Goal: Ask a question

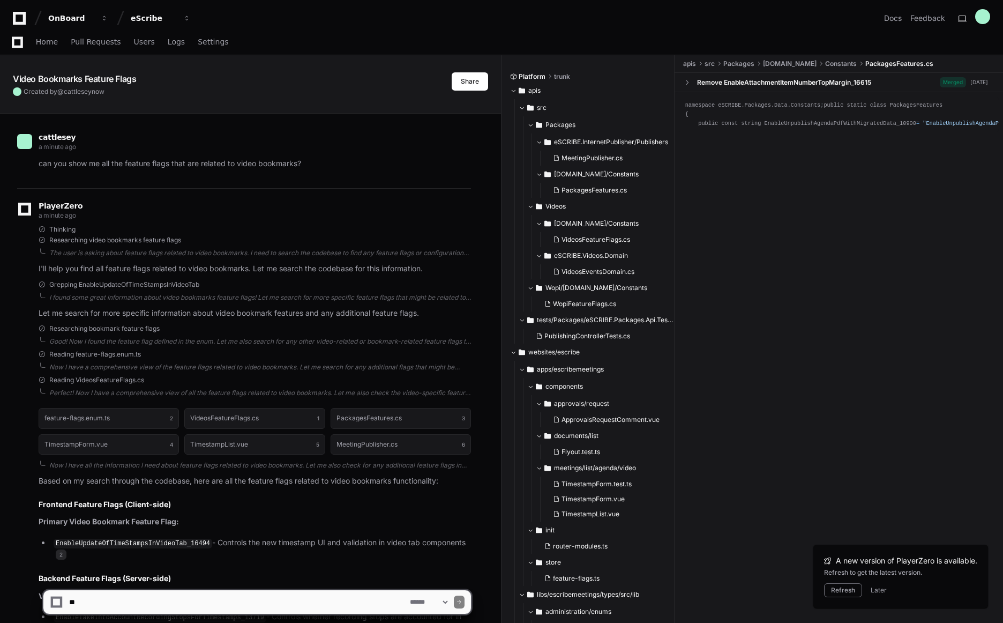
scroll to position [390, 0]
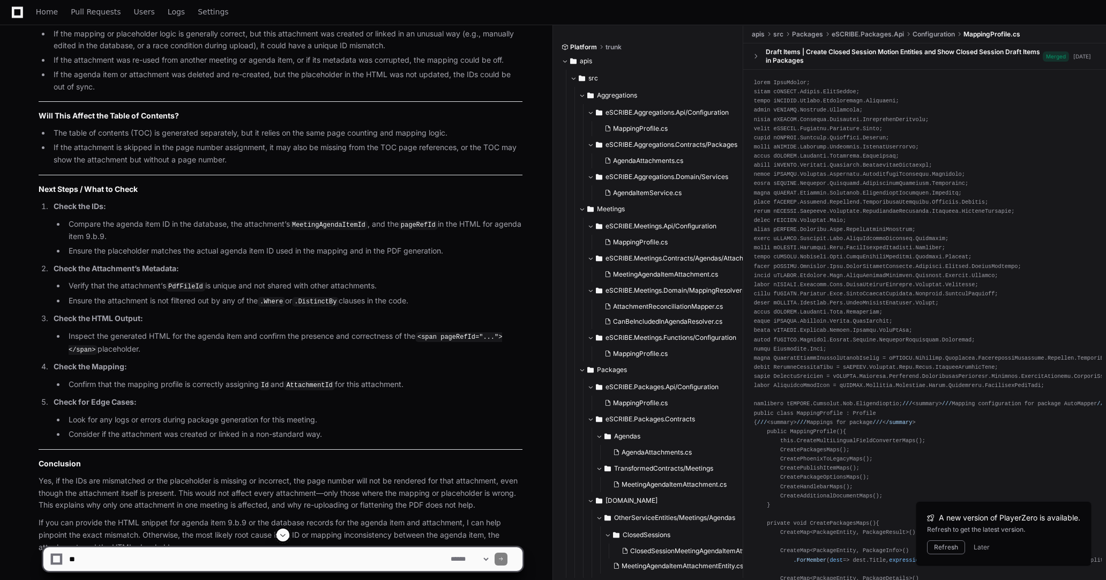
scroll to position [4933, 0]
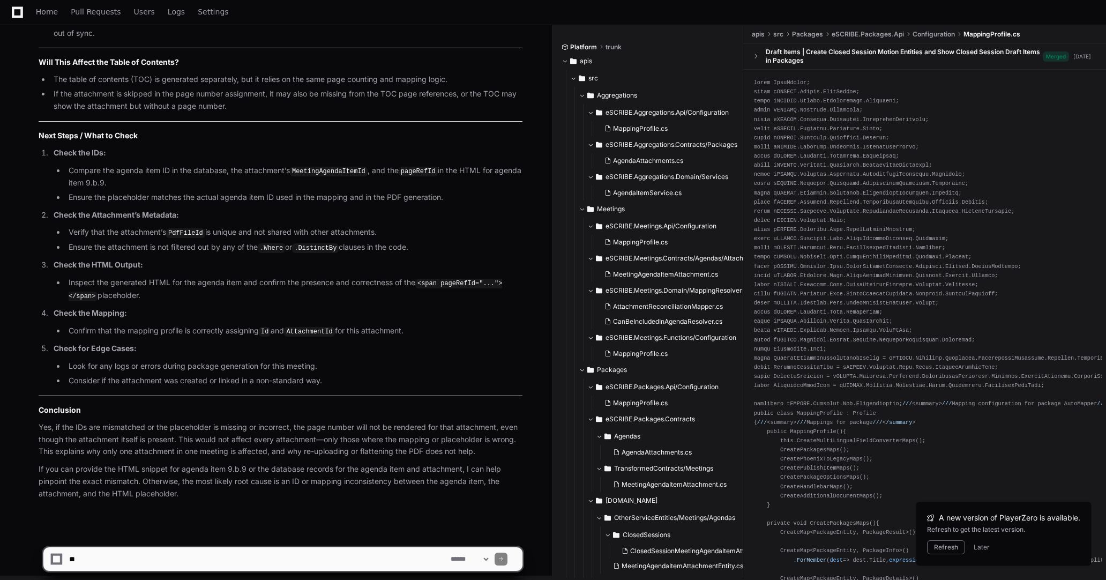
click at [264, 559] on textarea at bounding box center [257, 559] width 381 height 24
type textarea "**********"
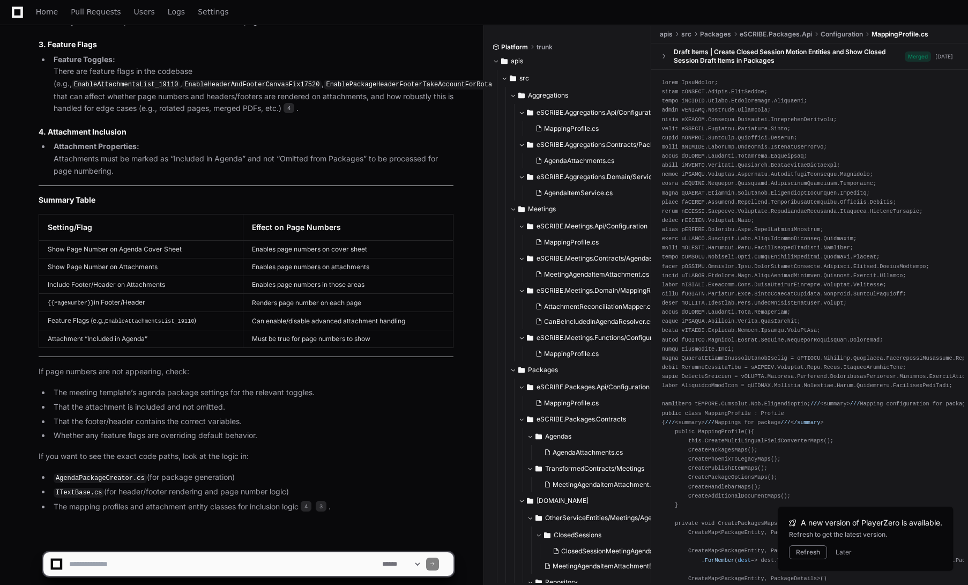
scroll to position [6098, 0]
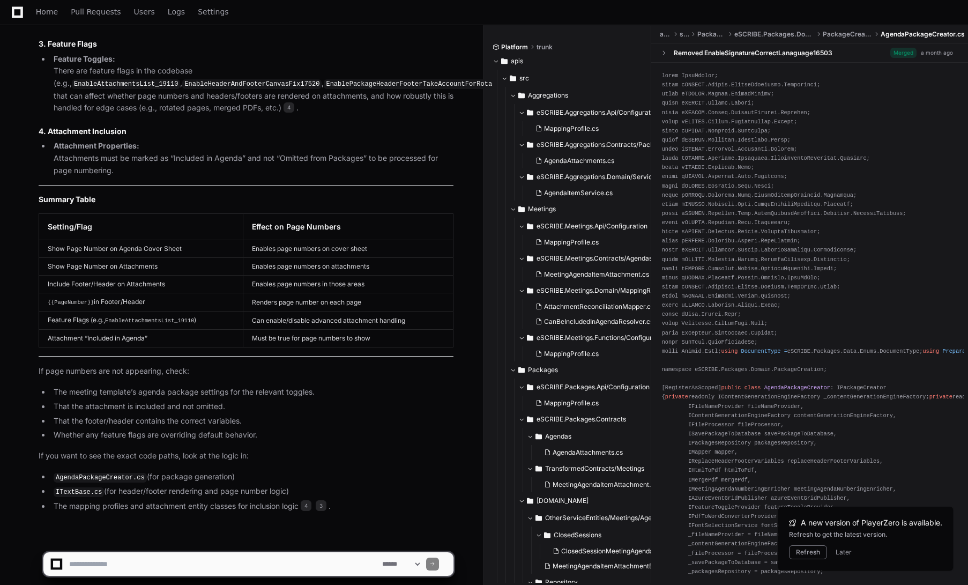
click at [128, 473] on code "AgendaPackageCreator.cs" at bounding box center [100, 478] width 93 height 10
click at [115, 294] on td "{{PageNumber}} in Footer/Header" at bounding box center [141, 302] width 204 height 18
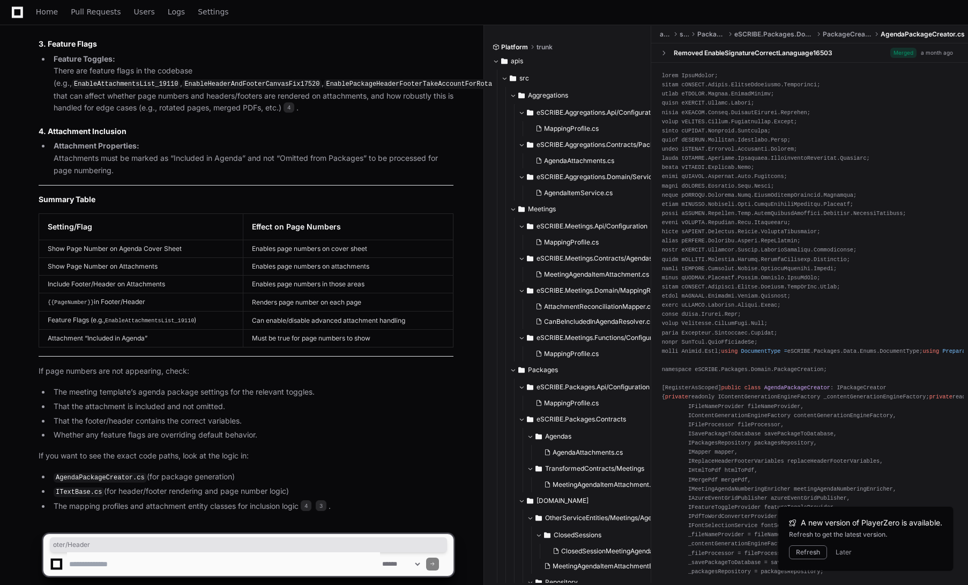
drag, startPoint x: 168, startPoint y: 294, endPoint x: 36, endPoint y: 295, distance: 131.8
click at [36, 295] on div "Thinking ITextBase.cs 4 AgendaPackageCreator.cs 3 The visibility of page number…" at bounding box center [235, 123] width 436 height 779
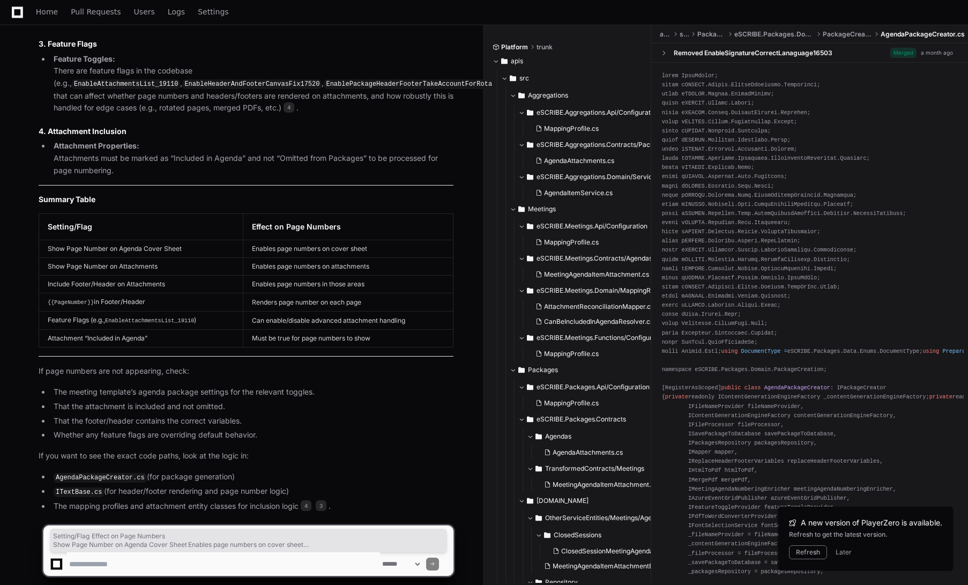
click at [169, 293] on td "{{PageNumber}} in Footer/Header" at bounding box center [141, 302] width 204 height 18
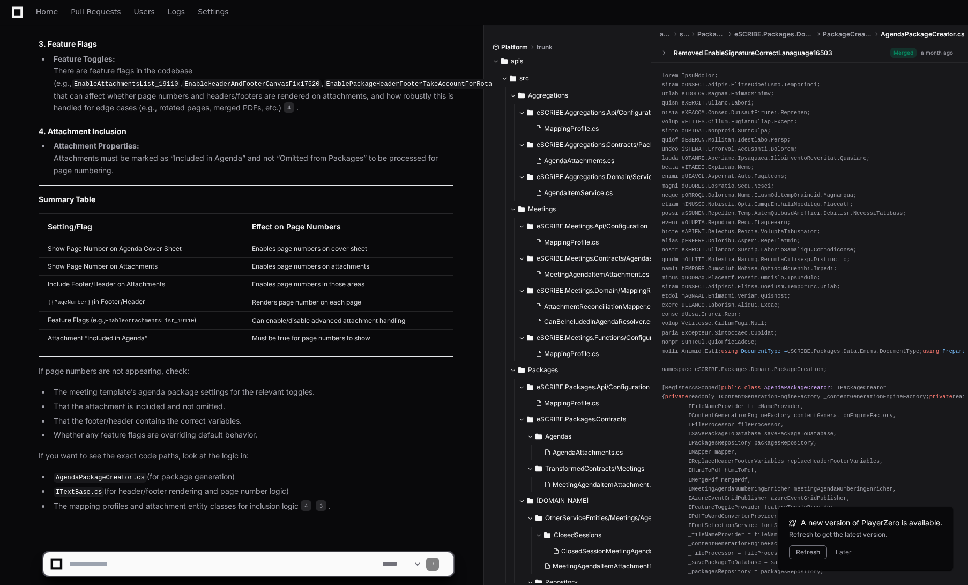
click at [226, 563] on textarea at bounding box center [223, 564] width 313 height 24
type textarea "**********"
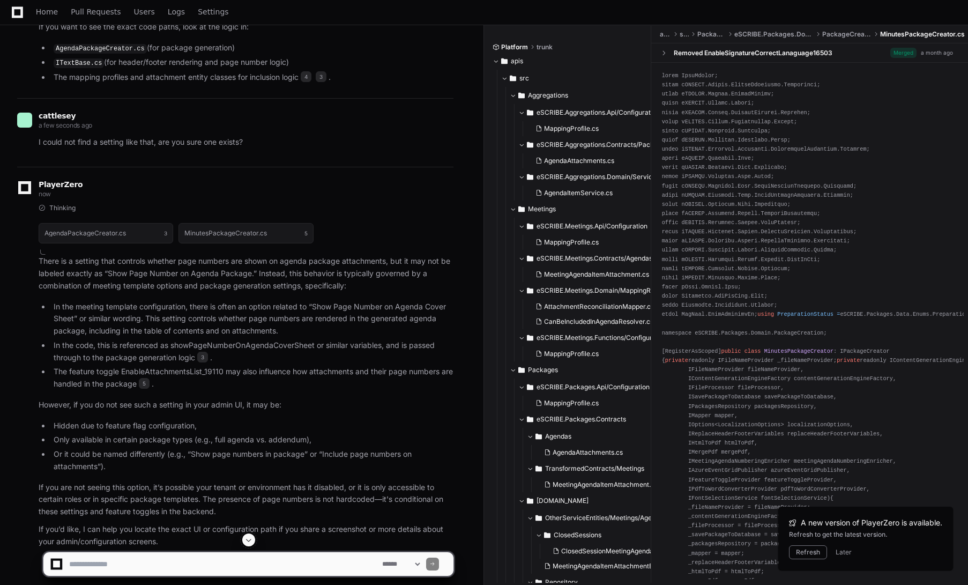
scroll to position [6565, 0]
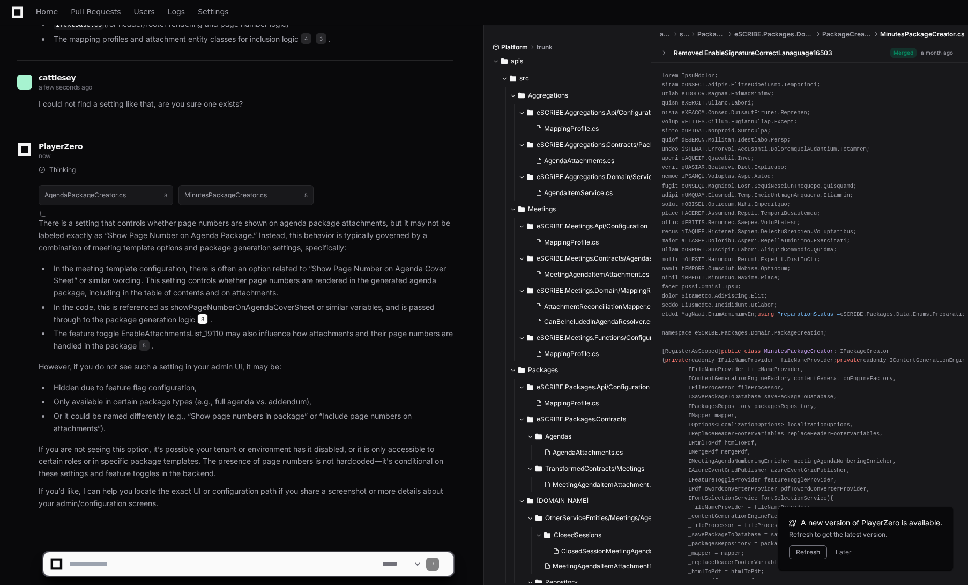
click at [203, 313] on span "3" at bounding box center [202, 318] width 11 height 11
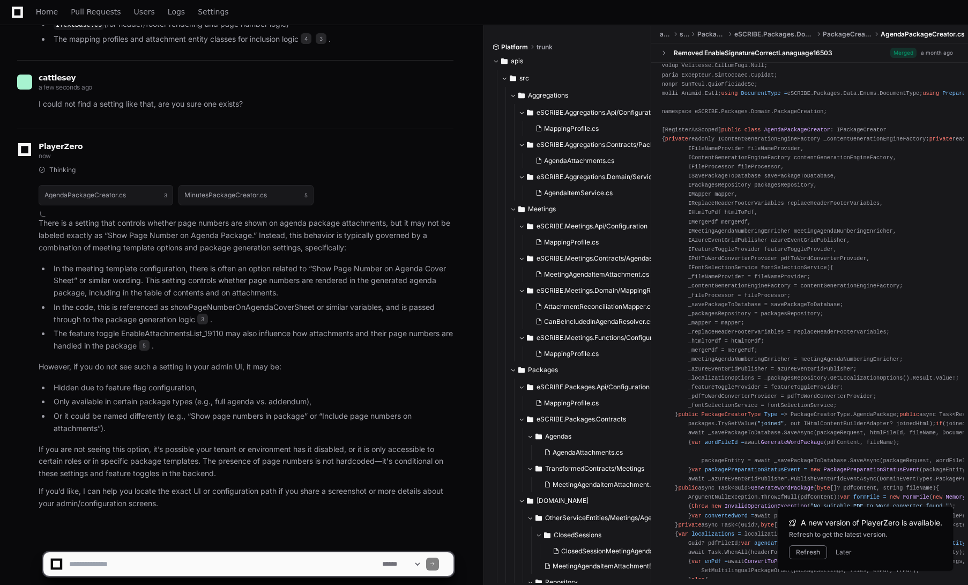
scroll to position [268, 0]
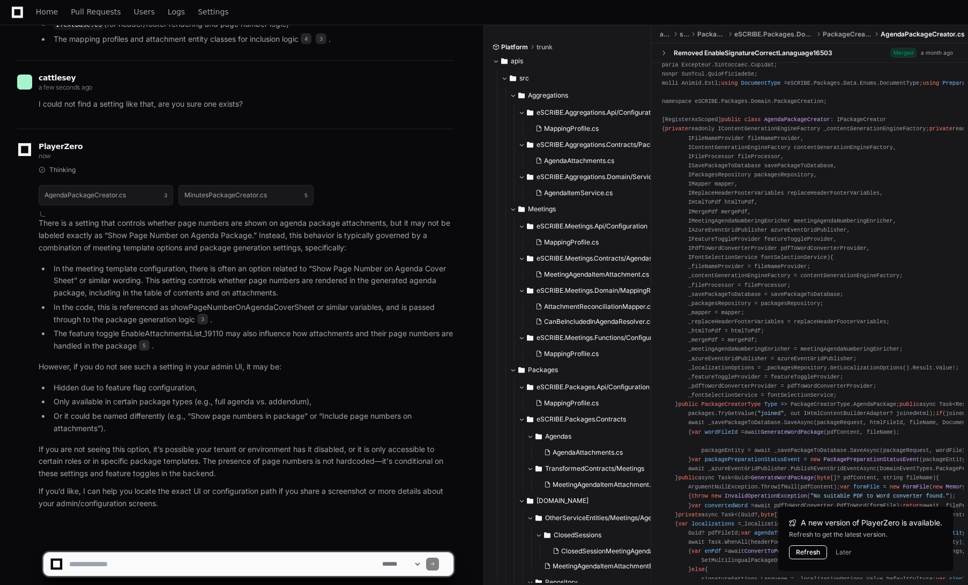
click at [809, 555] on button "Refresh" at bounding box center [808, 552] width 38 height 14
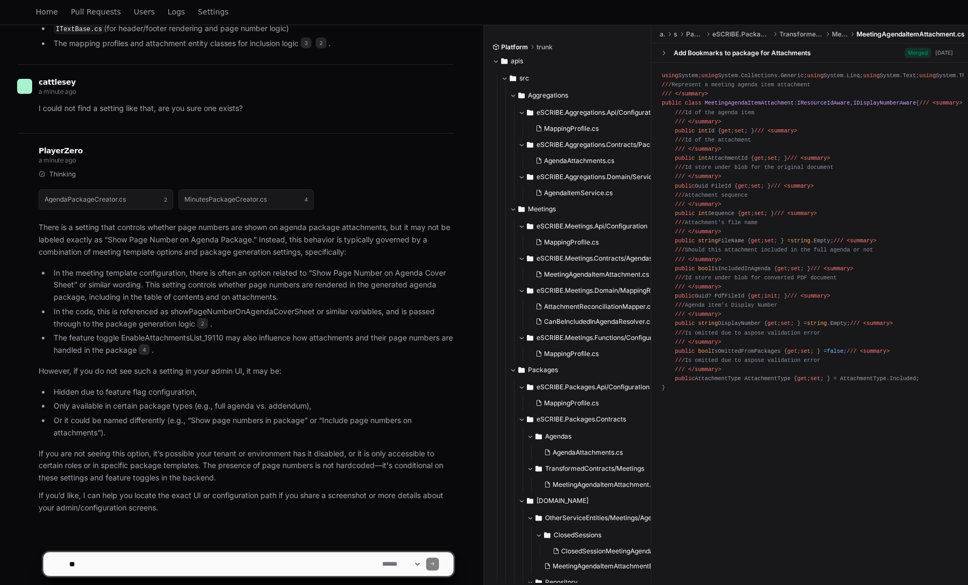
scroll to position [6565, 0]
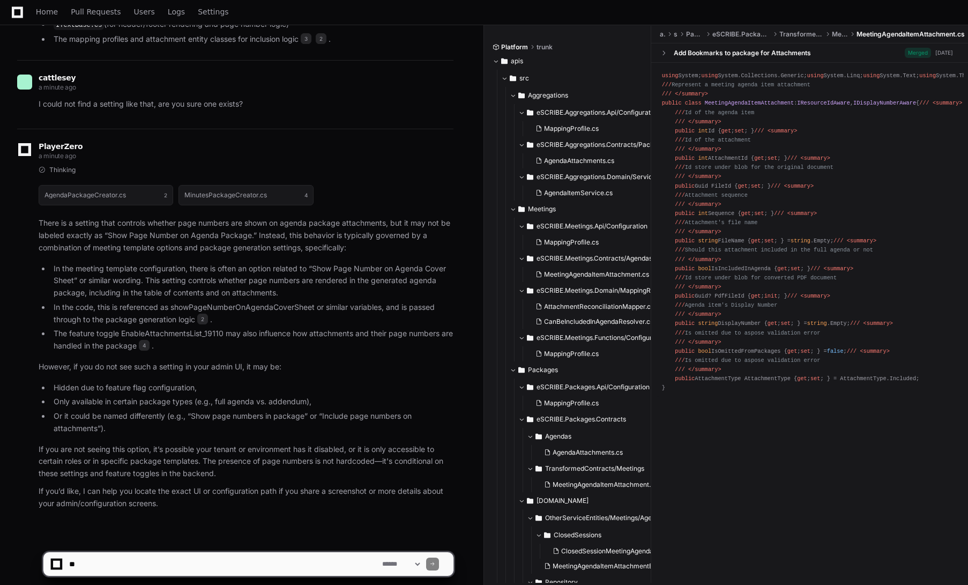
click at [490, 565] on div at bounding box center [602, 558] width 236 height 51
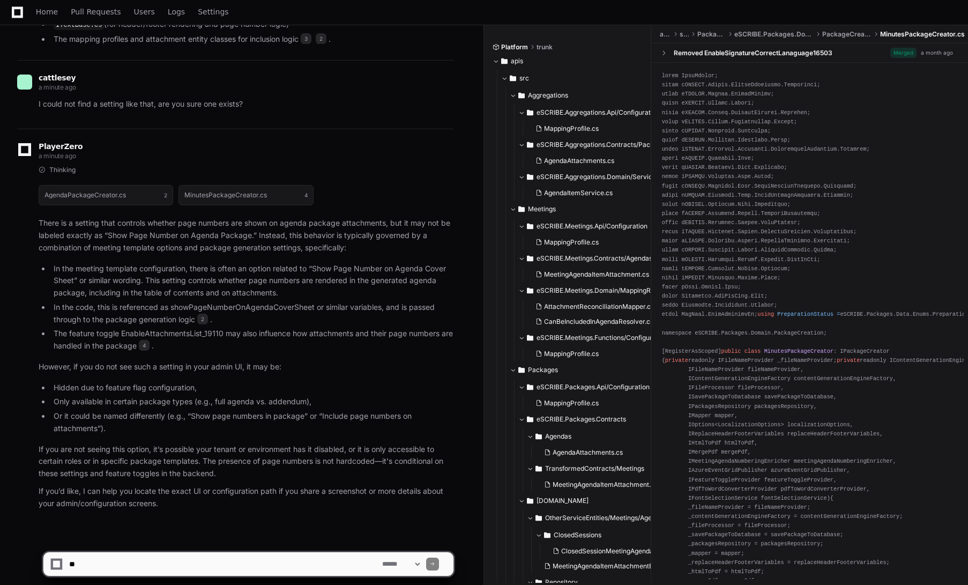
click at [200, 557] on textarea at bounding box center [223, 564] width 313 height 24
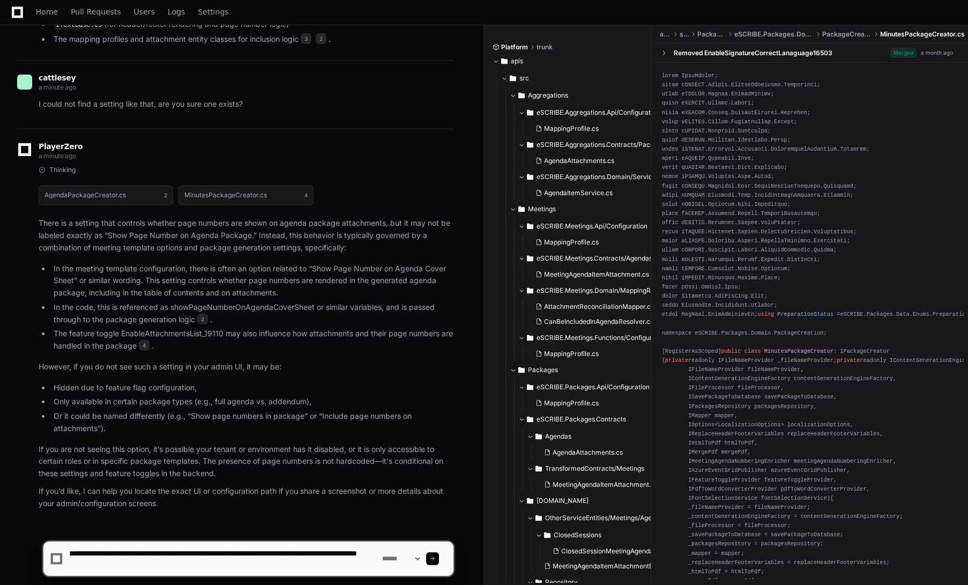
type textarea "**********"
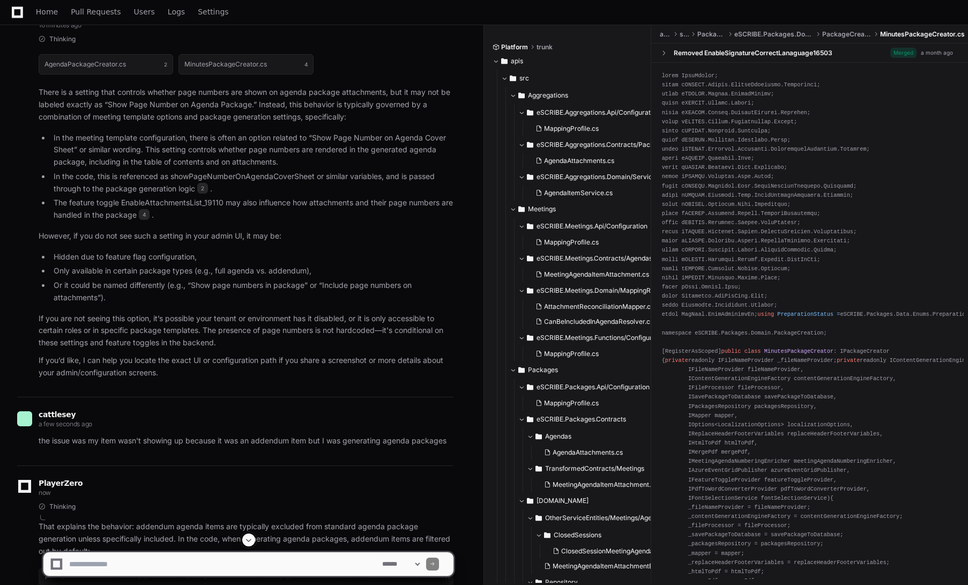
scroll to position [6848, 0]
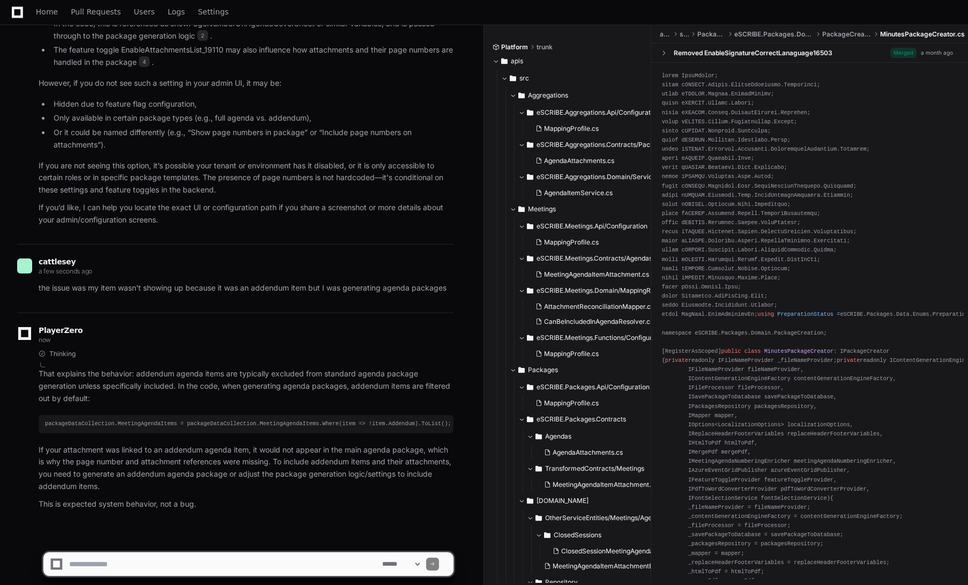
click at [168, 558] on textarea at bounding box center [223, 564] width 313 height 24
click at [189, 559] on textarea at bounding box center [223, 564] width 313 height 24
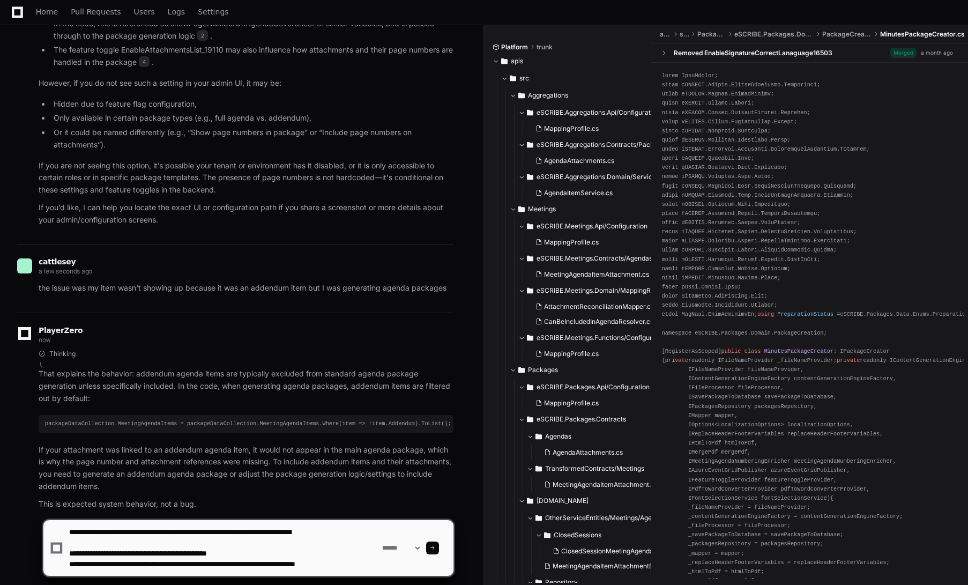
scroll to position [3, 0]
type textarea "**********"
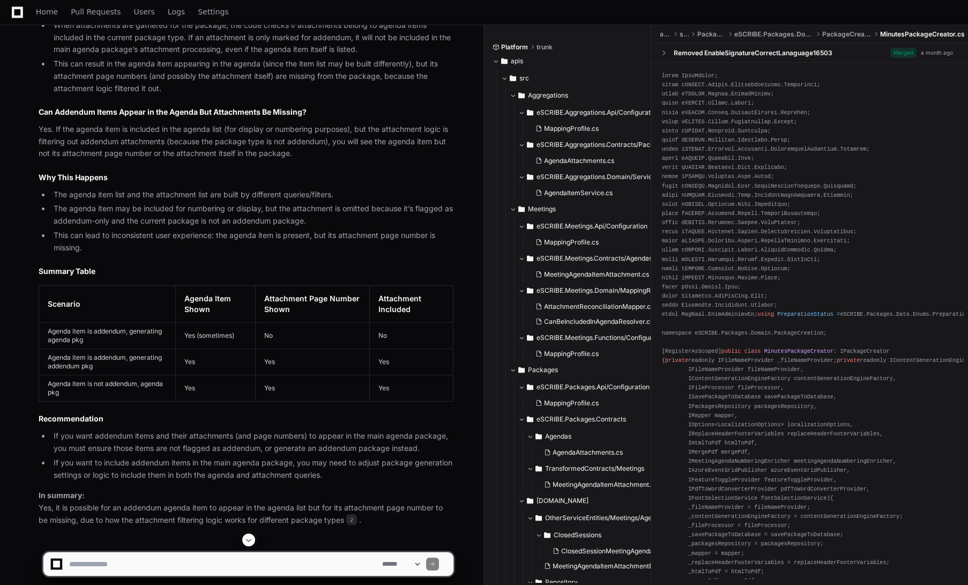
scroll to position [7784, 0]
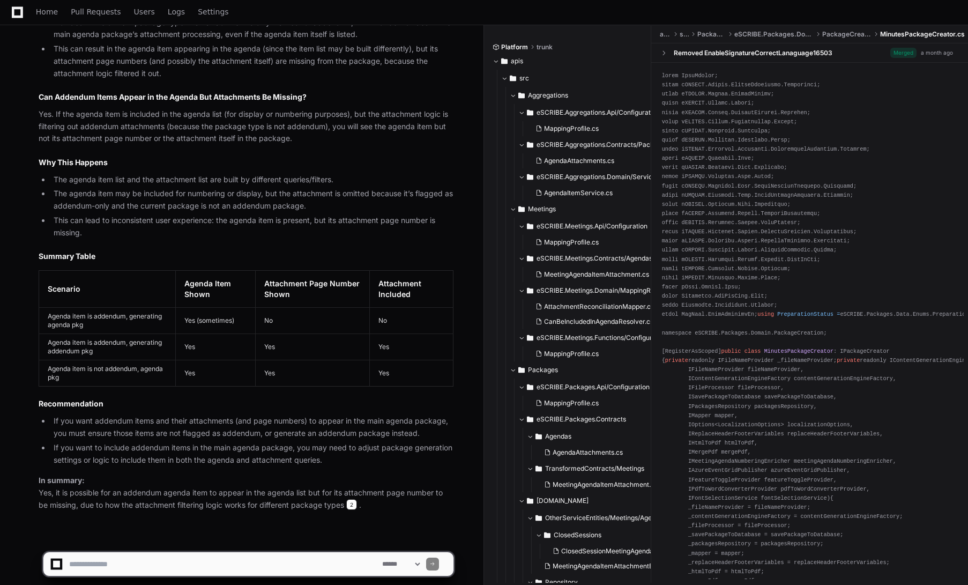
click at [346, 499] on span "2" at bounding box center [351, 504] width 11 height 11
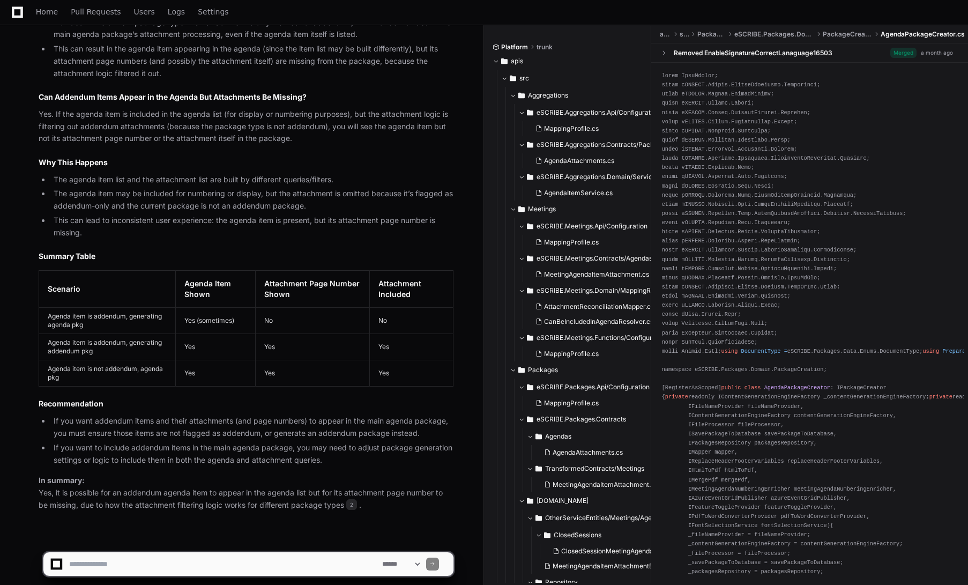
click at [234, 564] on textarea at bounding box center [223, 564] width 313 height 24
click at [209, 557] on textarea at bounding box center [223, 564] width 313 height 24
type textarea "**********"
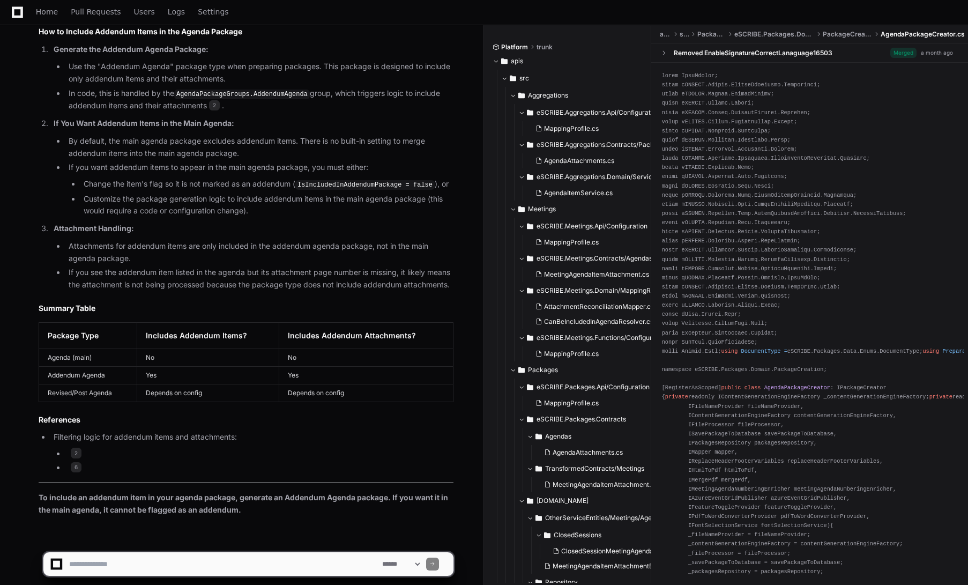
scroll to position [8594, 0]
click at [73, 446] on span "2" at bounding box center [76, 451] width 11 height 11
click at [169, 565] on textarea at bounding box center [223, 564] width 313 height 24
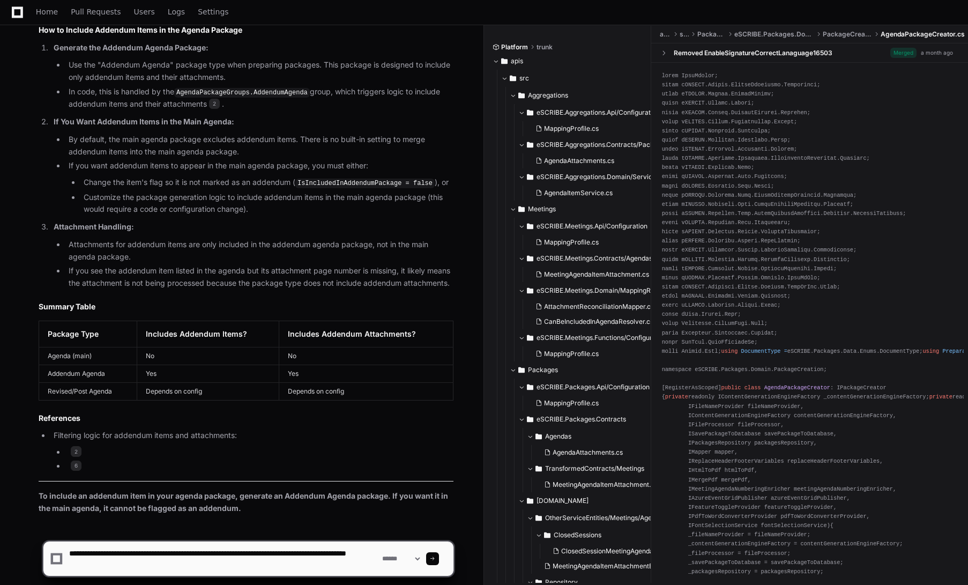
type textarea "**********"
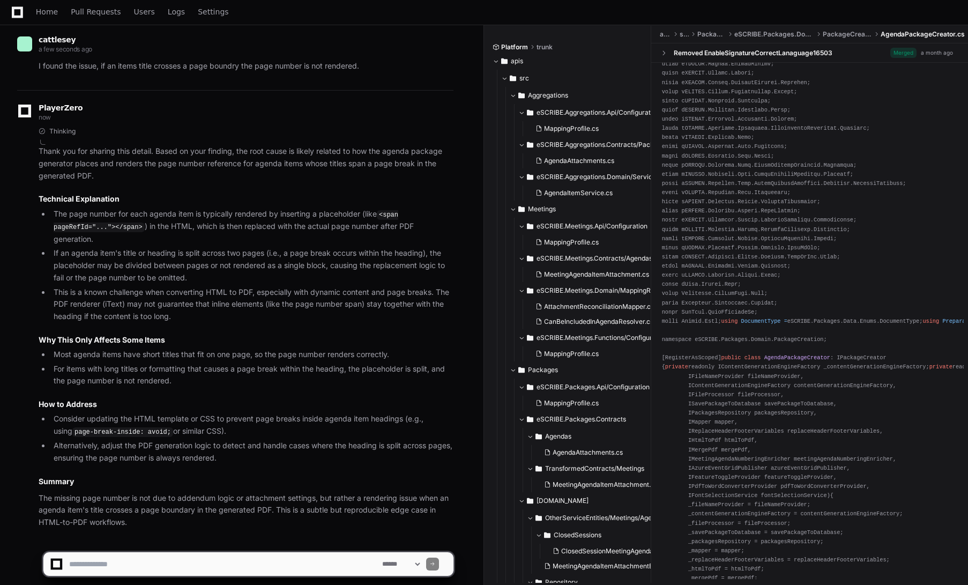
scroll to position [107, 0]
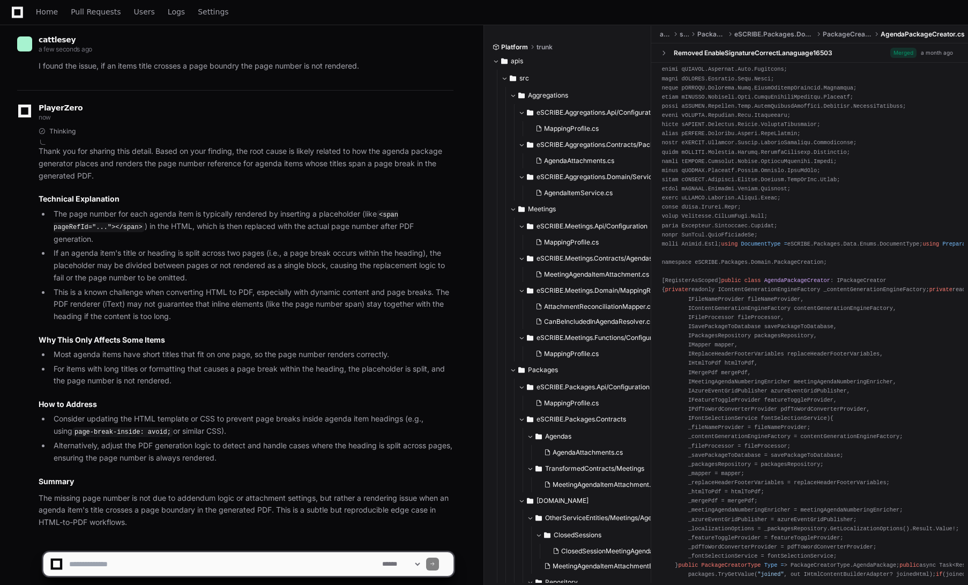
click at [192, 562] on textarea at bounding box center [223, 564] width 313 height 24
click at [167, 557] on textarea at bounding box center [223, 564] width 313 height 24
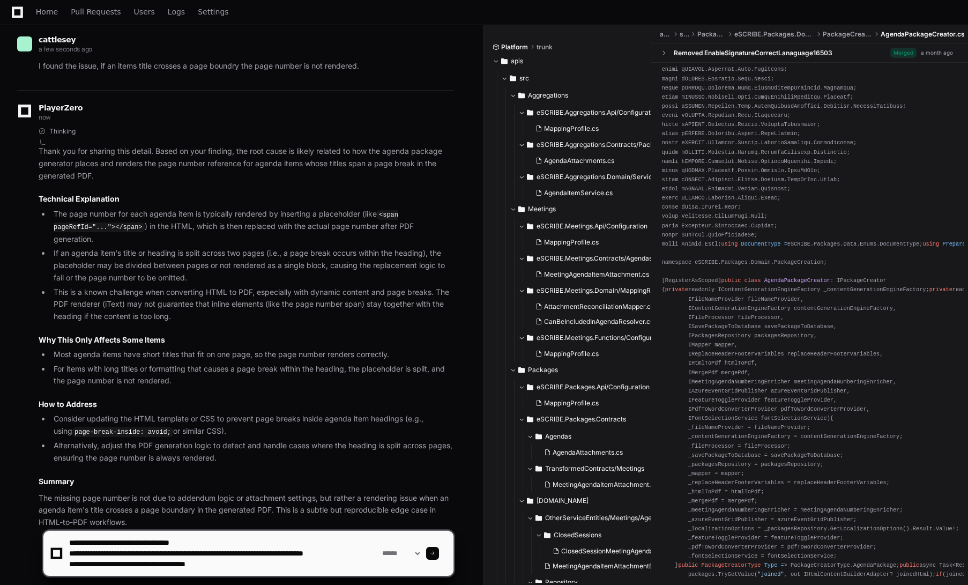
type textarea "**********"
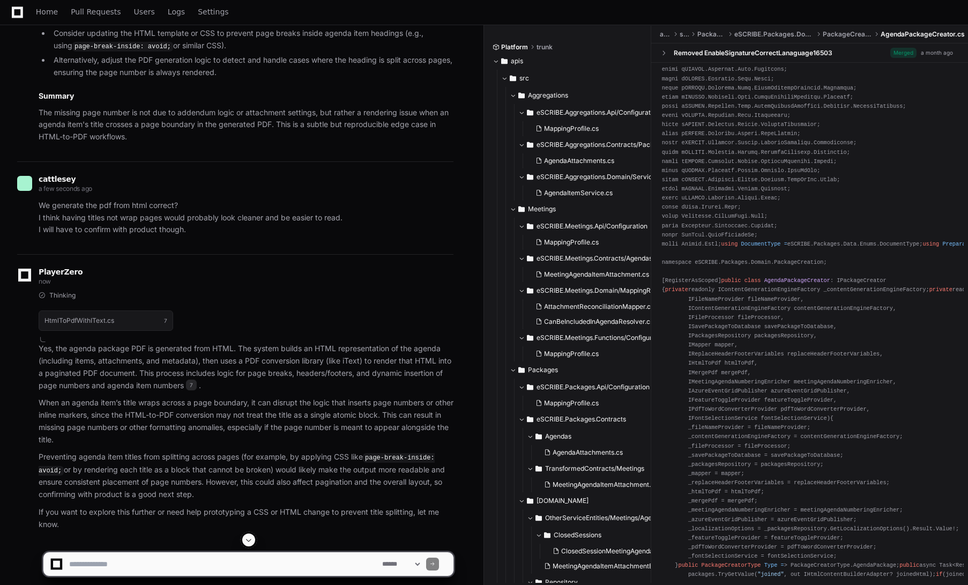
scroll to position [9486, 0]
